Goal: Information Seeking & Learning: Learn about a topic

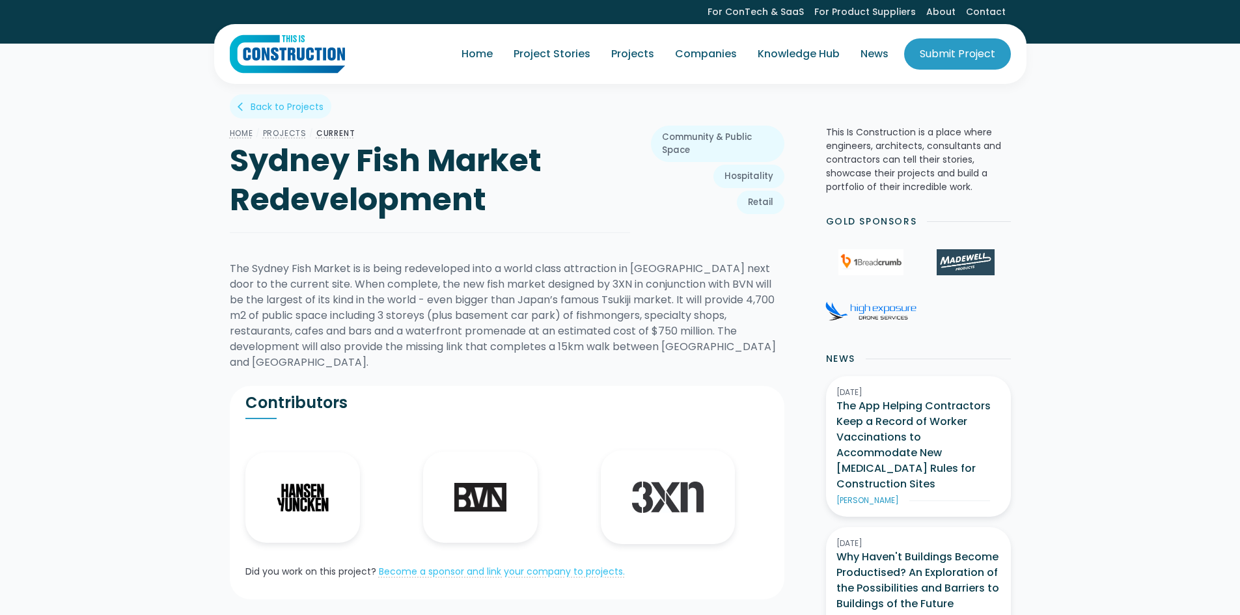
click at [307, 58] on img "home" at bounding box center [287, 53] width 115 height 39
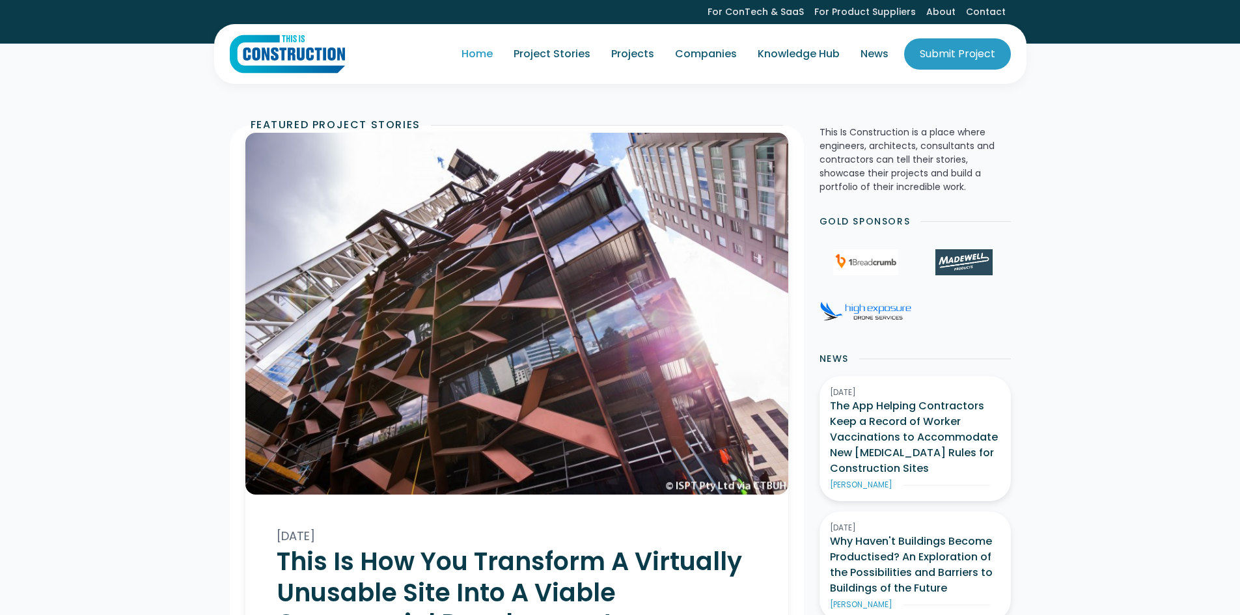
click at [489, 50] on link "Home" at bounding box center [477, 54] width 52 height 36
click at [566, 55] on link "Project Stories" at bounding box center [552, 54] width 98 height 36
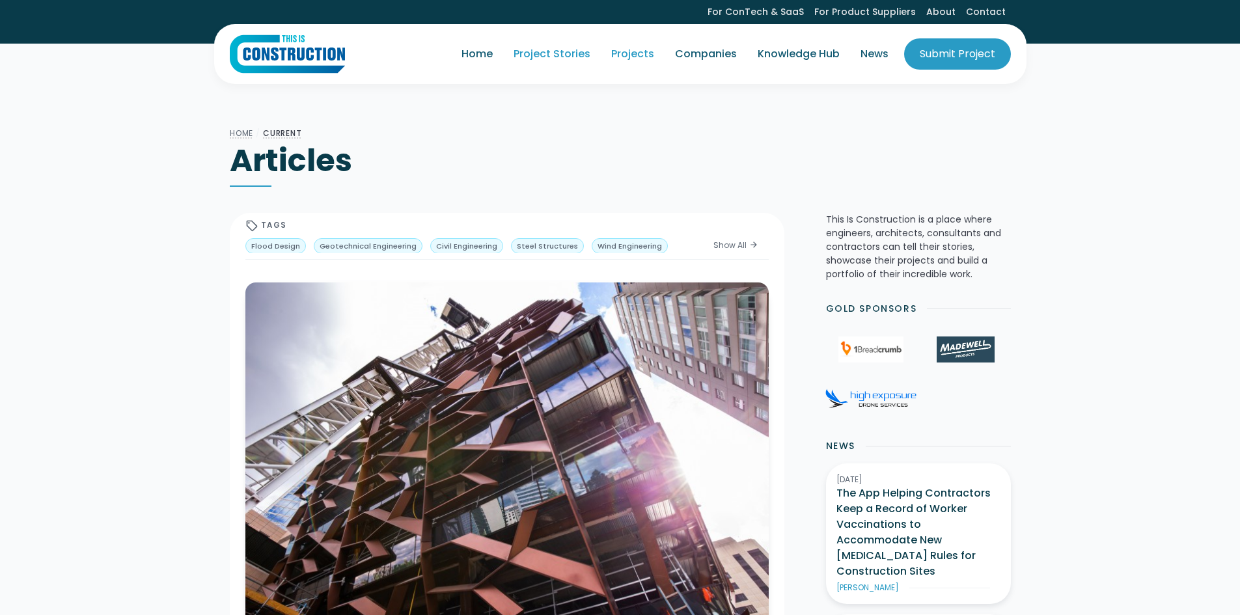
click at [625, 66] on link "Projects" at bounding box center [633, 54] width 64 height 36
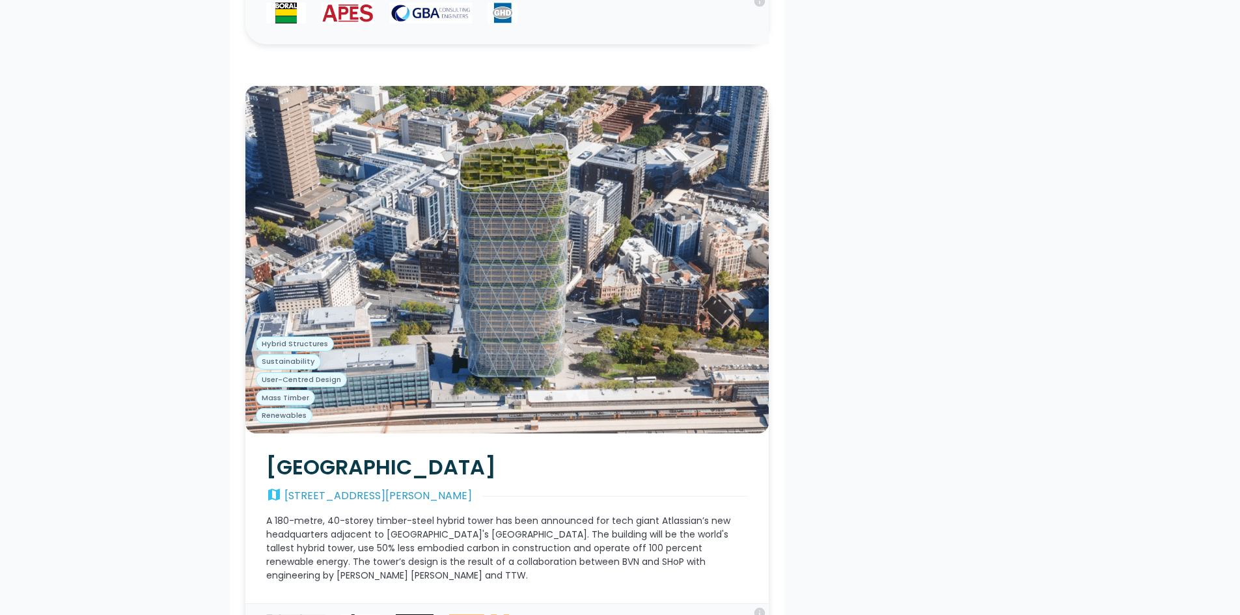
scroll to position [8981, 0]
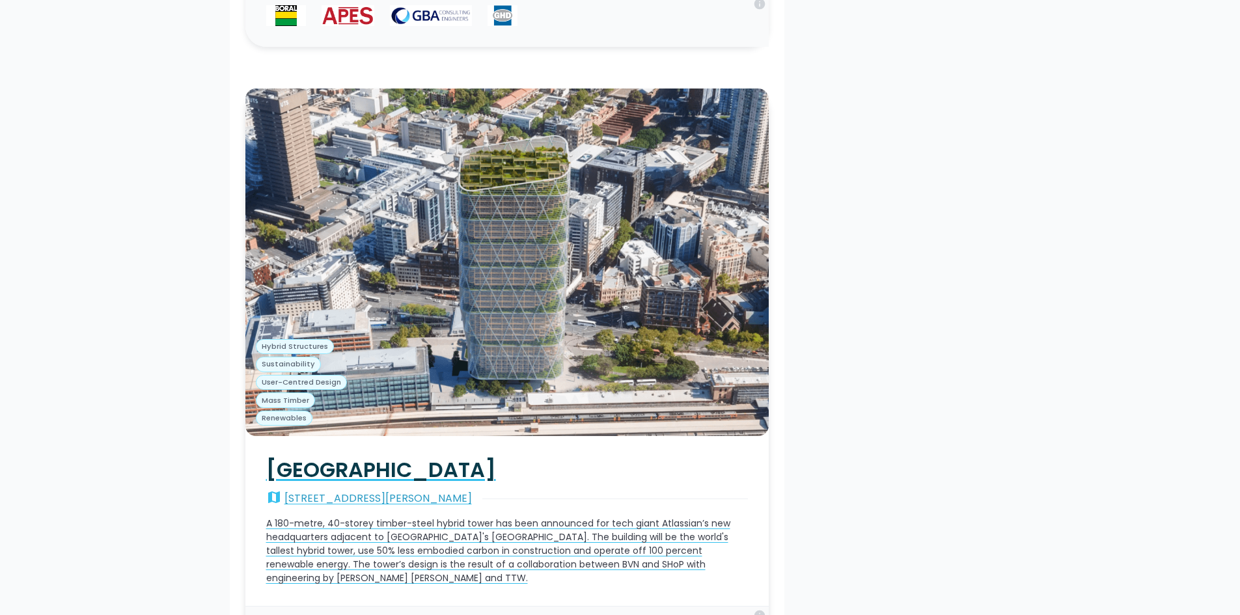
click at [392, 436] on link "Atlassian Tower map 8-10 Lee St A 180-metre, 40-storey timber-steel hybrid towe…" at bounding box center [506, 521] width 523 height 170
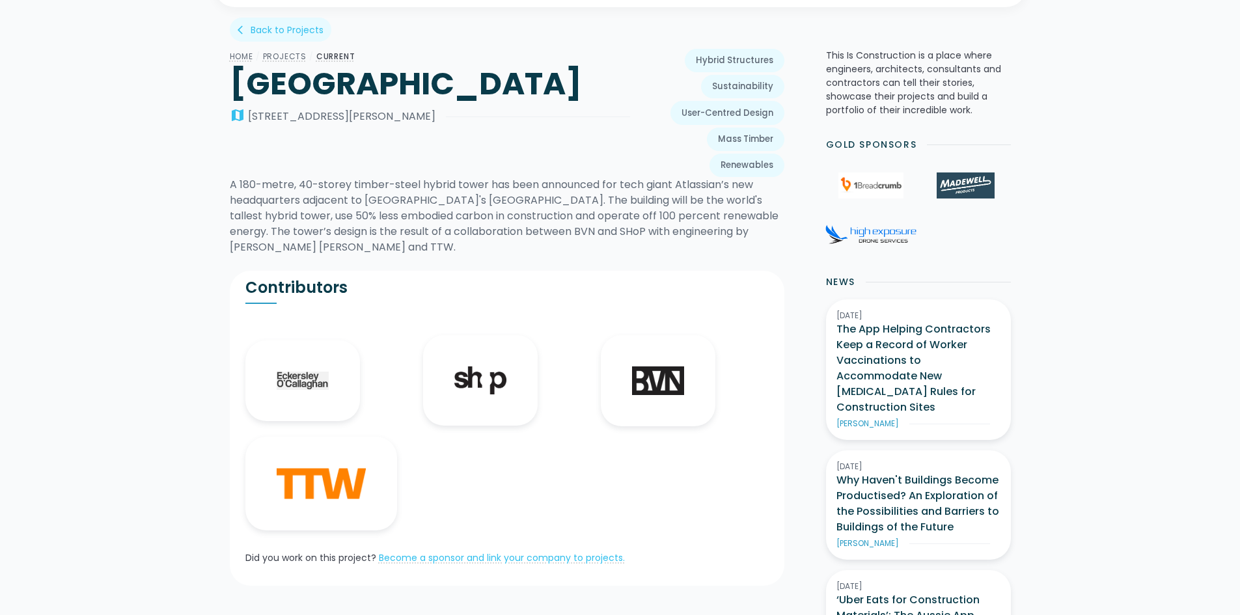
scroll to position [260, 0]
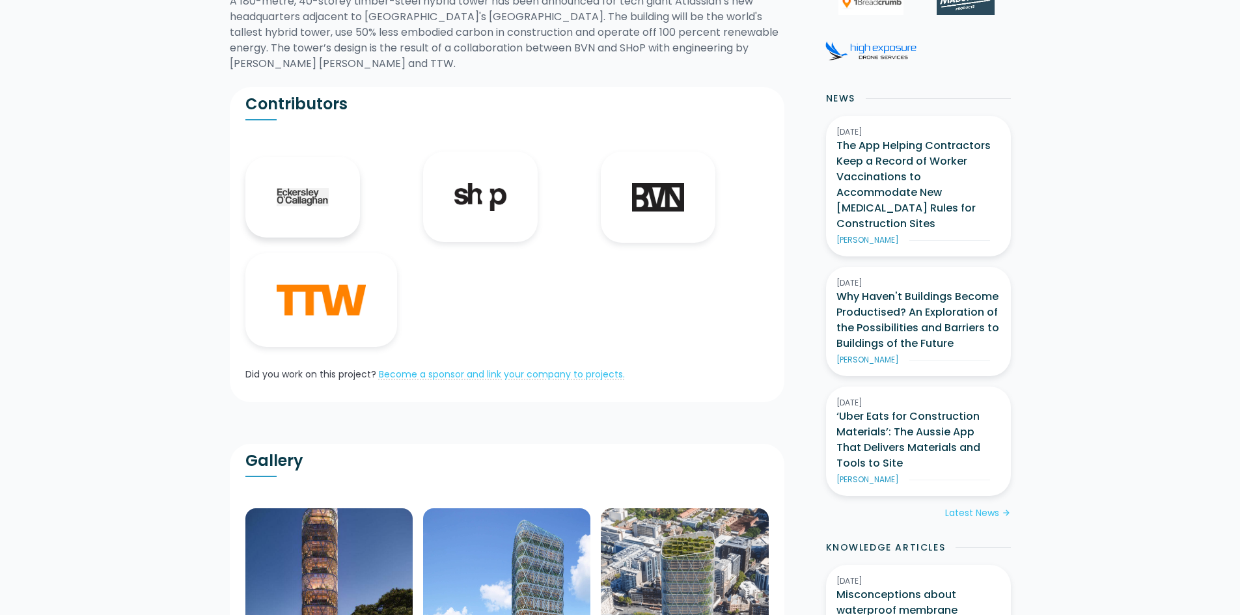
click at [331, 213] on link "[PERSON_NAME] [PERSON_NAME]" at bounding box center [302, 197] width 115 height 81
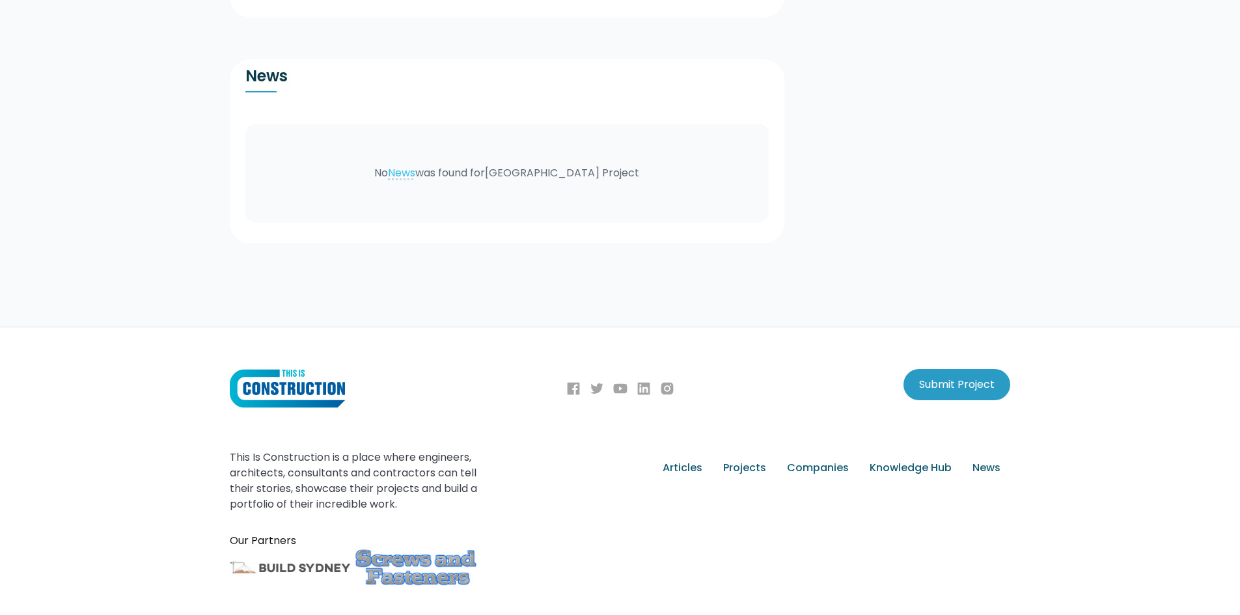
scroll to position [1627, 0]
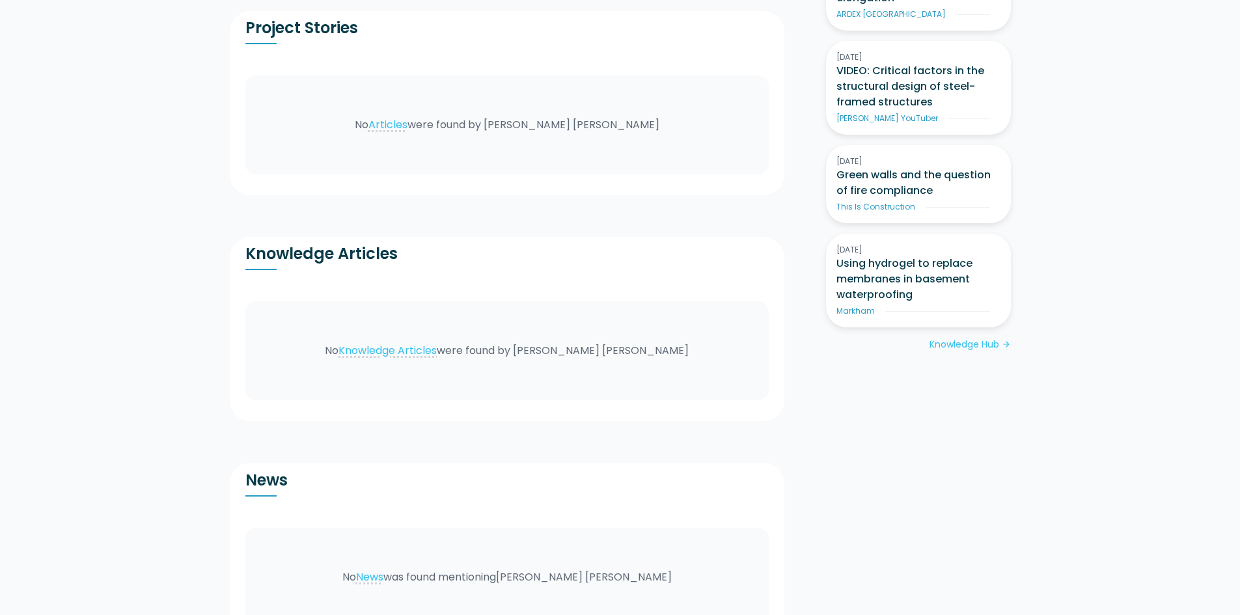
scroll to position [1106, 0]
